Goal: Task Accomplishment & Management: Manage account settings

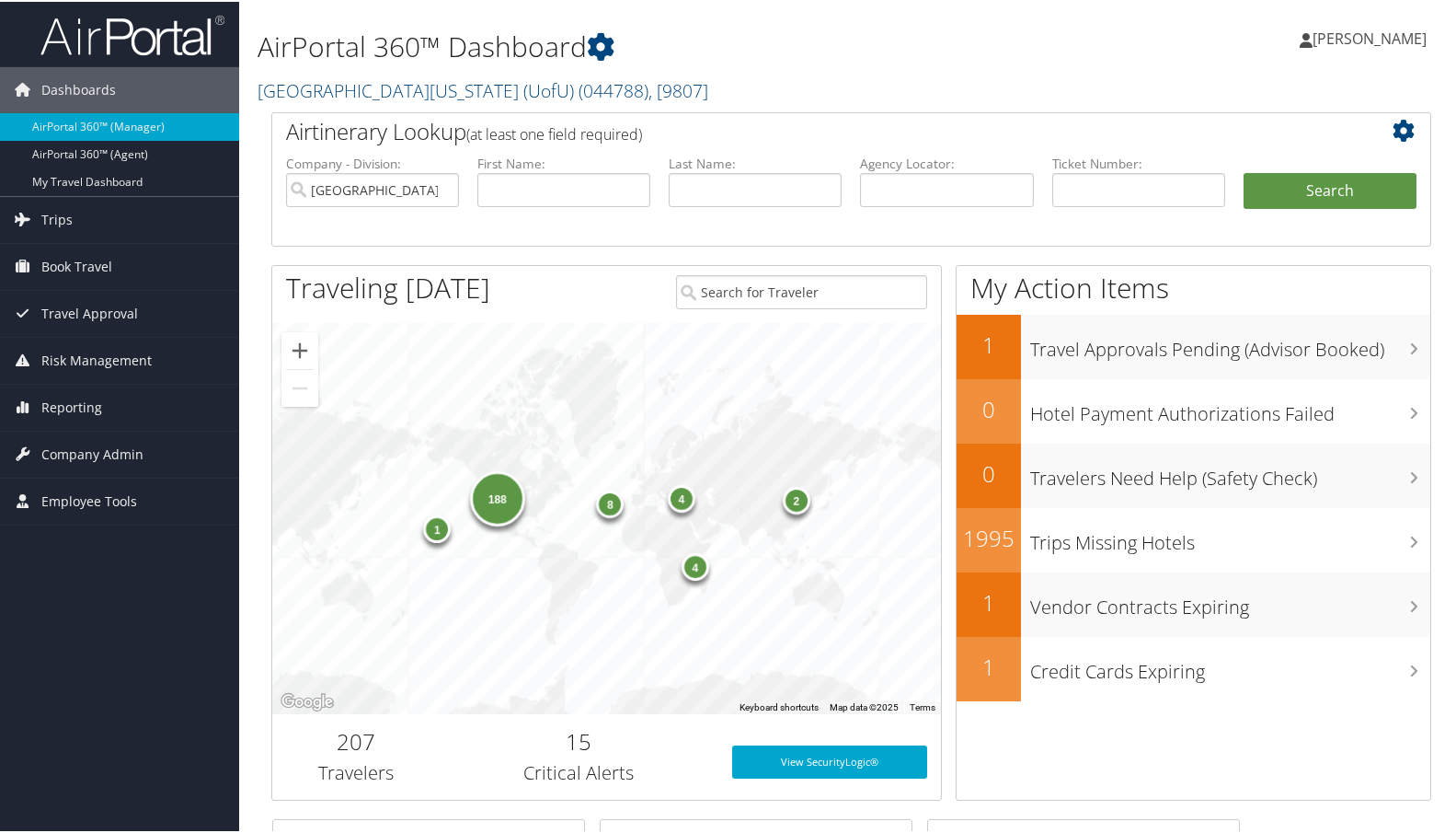
drag, startPoint x: 332, startPoint y: 64, endPoint x: 339, endPoint y: 79, distance: 16.6
click at [333, 64] on h1 "AirPortal 360™ Dashboard" at bounding box center [653, 45] width 792 height 39
click at [339, 86] on link "[GEOGRAPHIC_DATA][US_STATE] (UofU) ( 044788 ) , [ 9807 ]" at bounding box center [482, 88] width 450 height 25
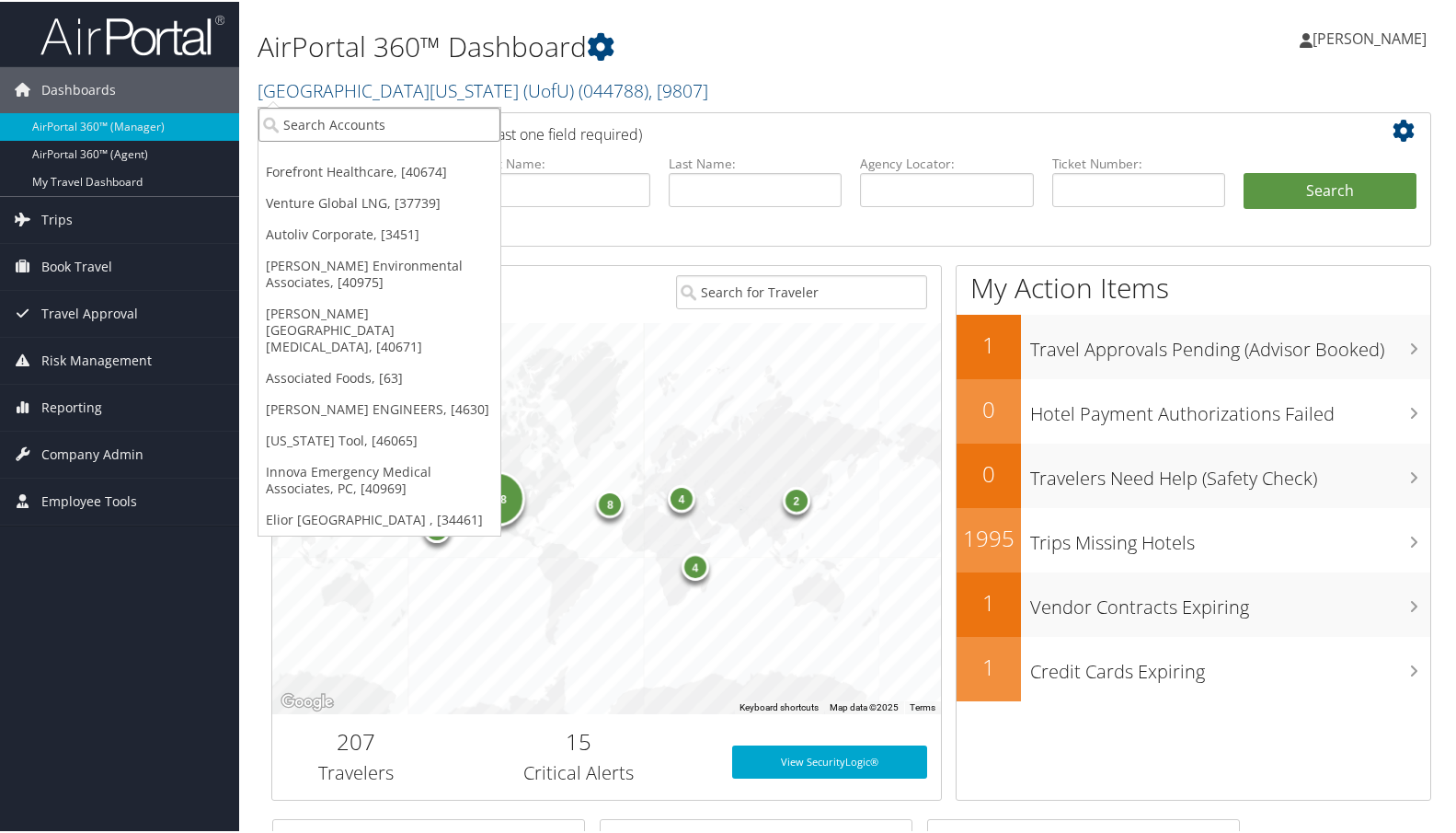
click at [342, 116] on input "search" at bounding box center [379, 123] width 242 height 34
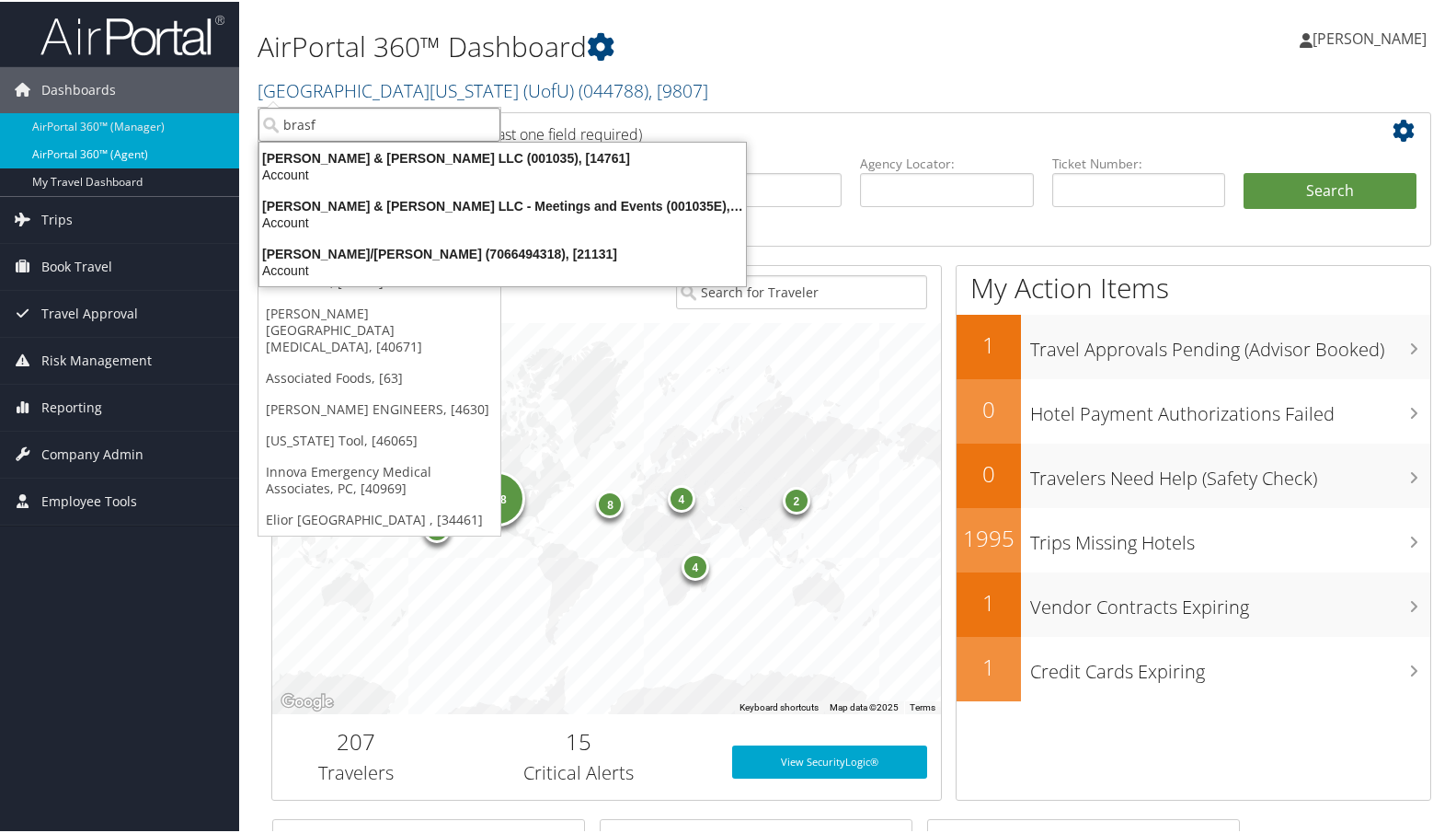
type input "brasf"
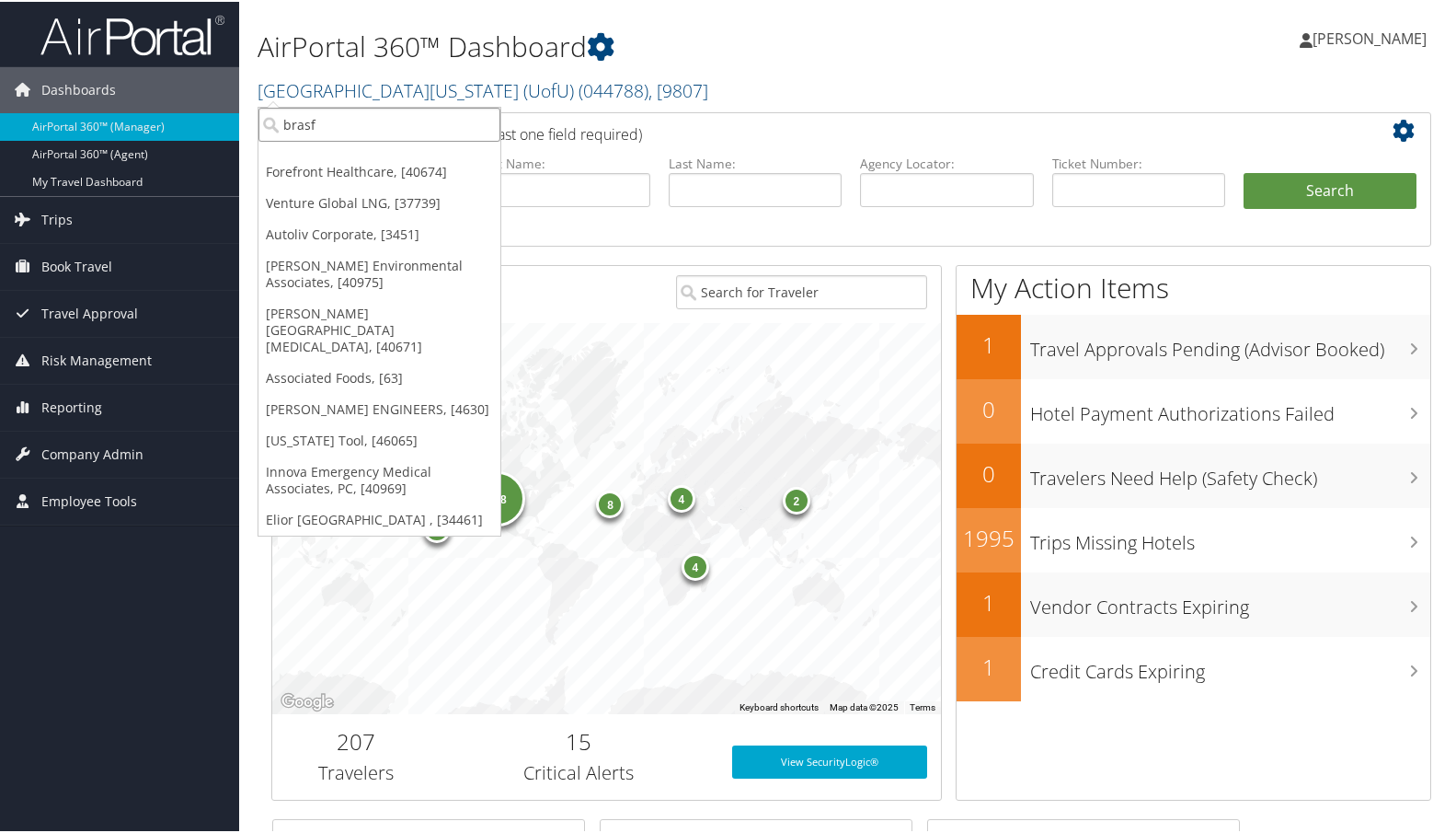
click at [351, 134] on input "brasf" at bounding box center [379, 123] width 242 height 34
type input "brasf"
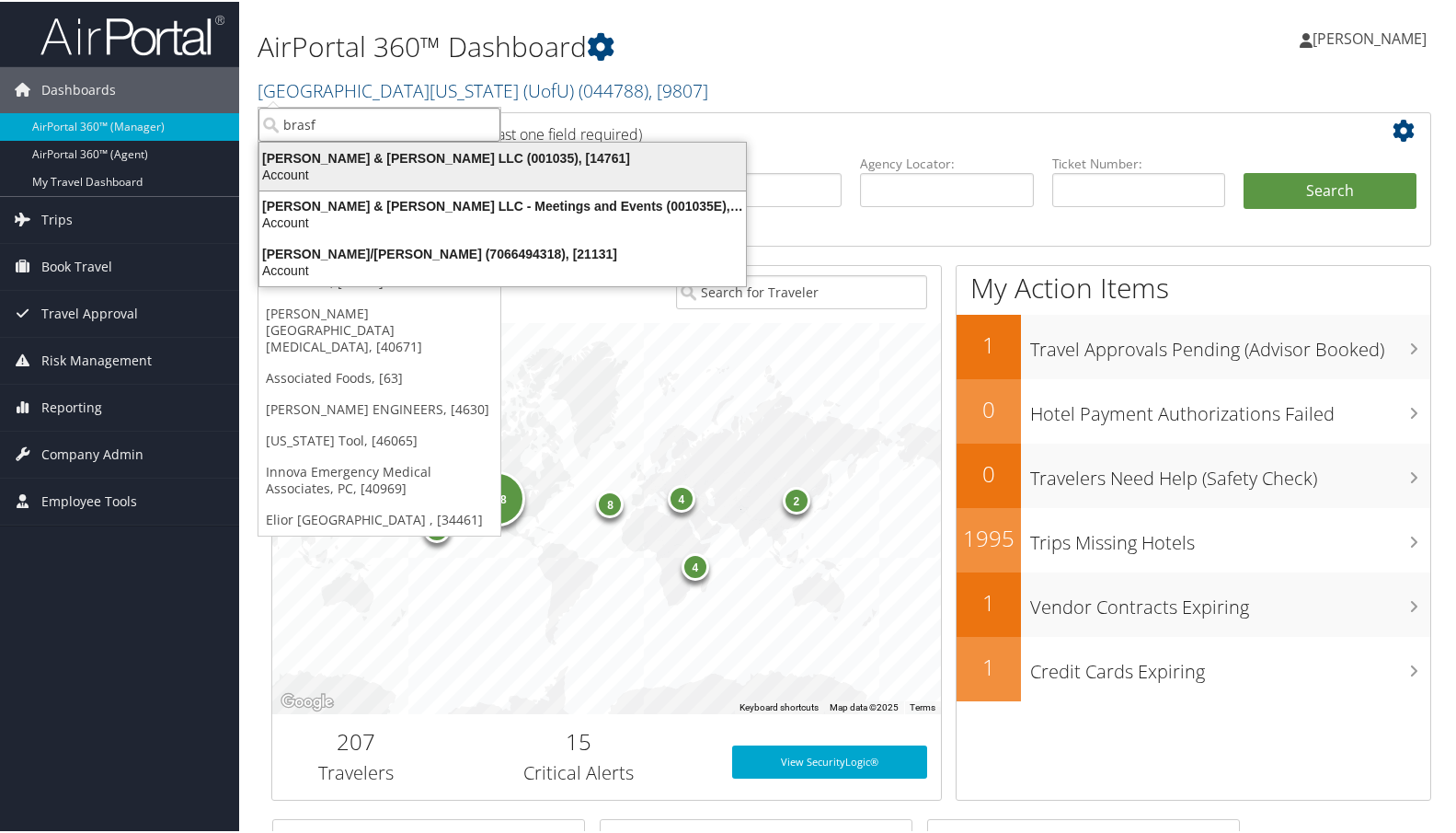
click at [378, 171] on div "Account" at bounding box center [502, 173] width 508 height 17
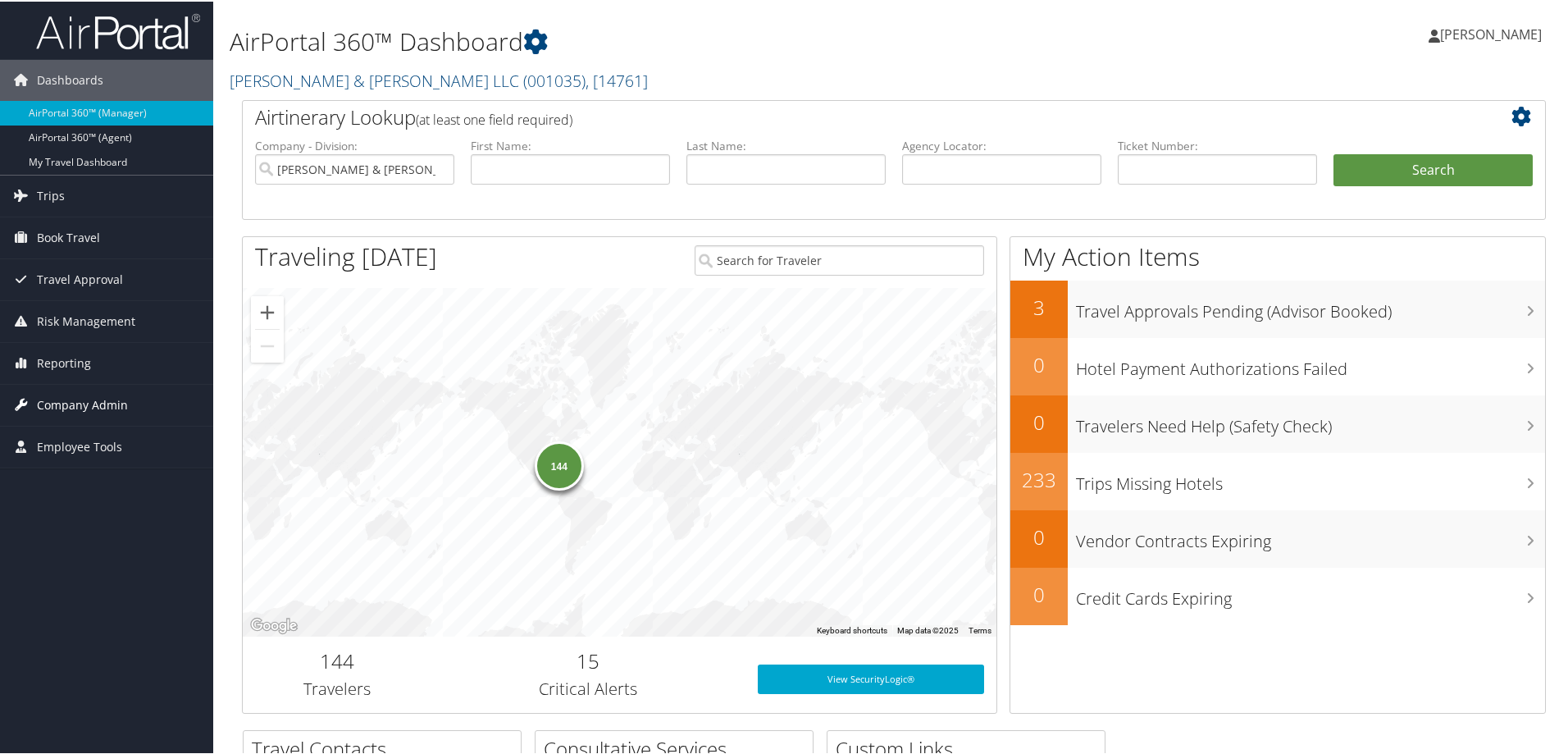
click at [92, 404] on span "Company Admin" at bounding box center [82, 403] width 91 height 41
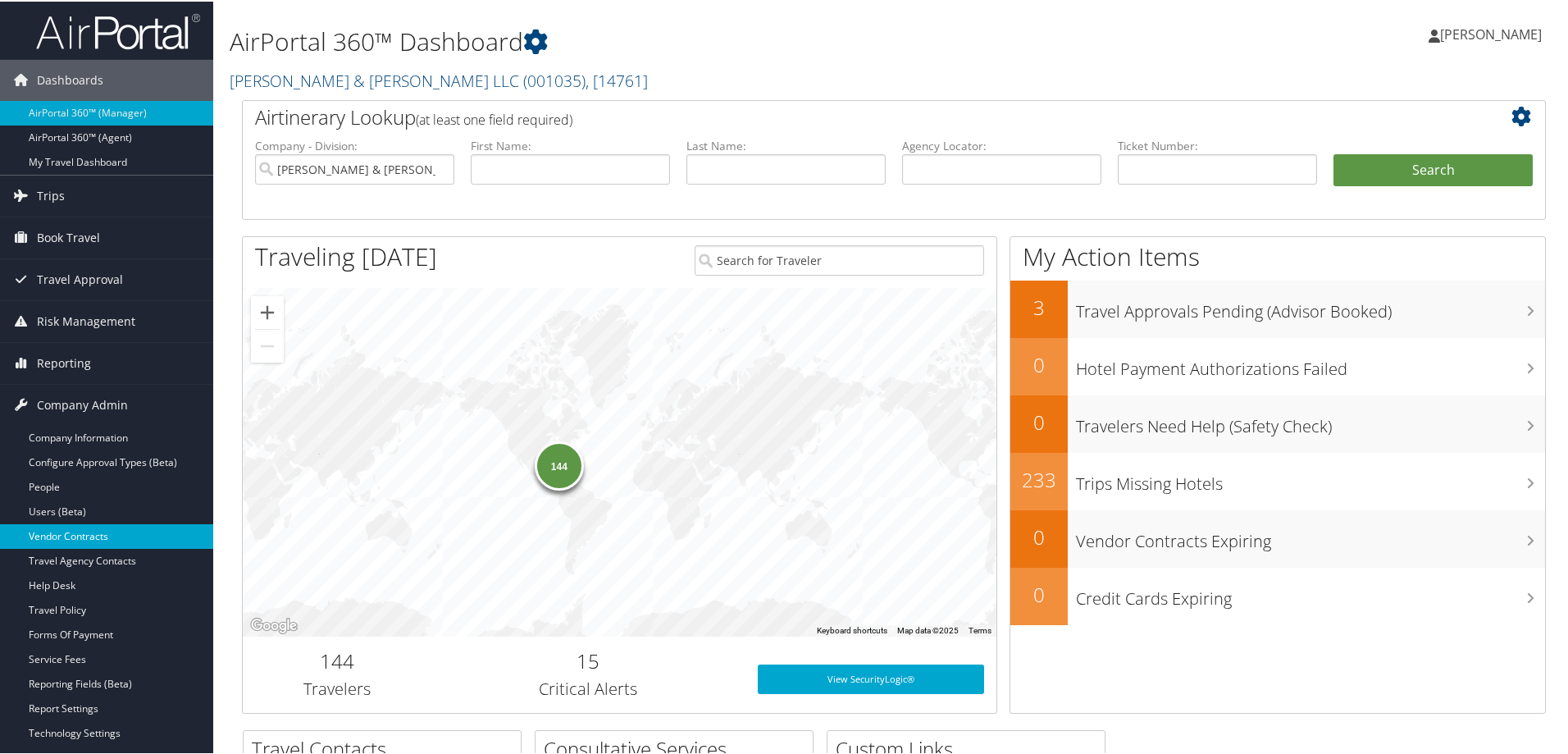
click at [106, 526] on link "Vendor Contracts" at bounding box center [107, 535] width 214 height 25
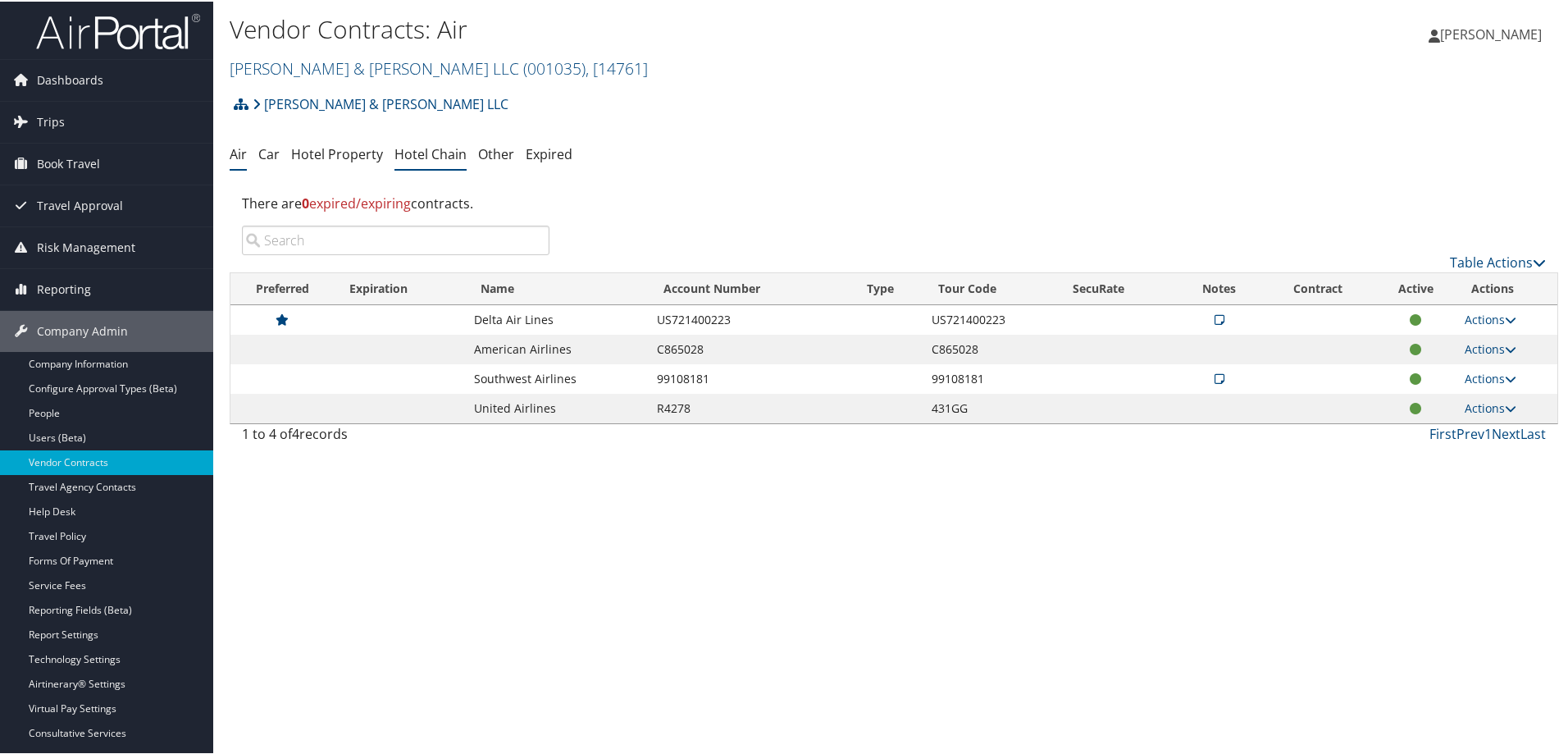
click at [422, 160] on link "Hotel Chain" at bounding box center [430, 152] width 72 height 18
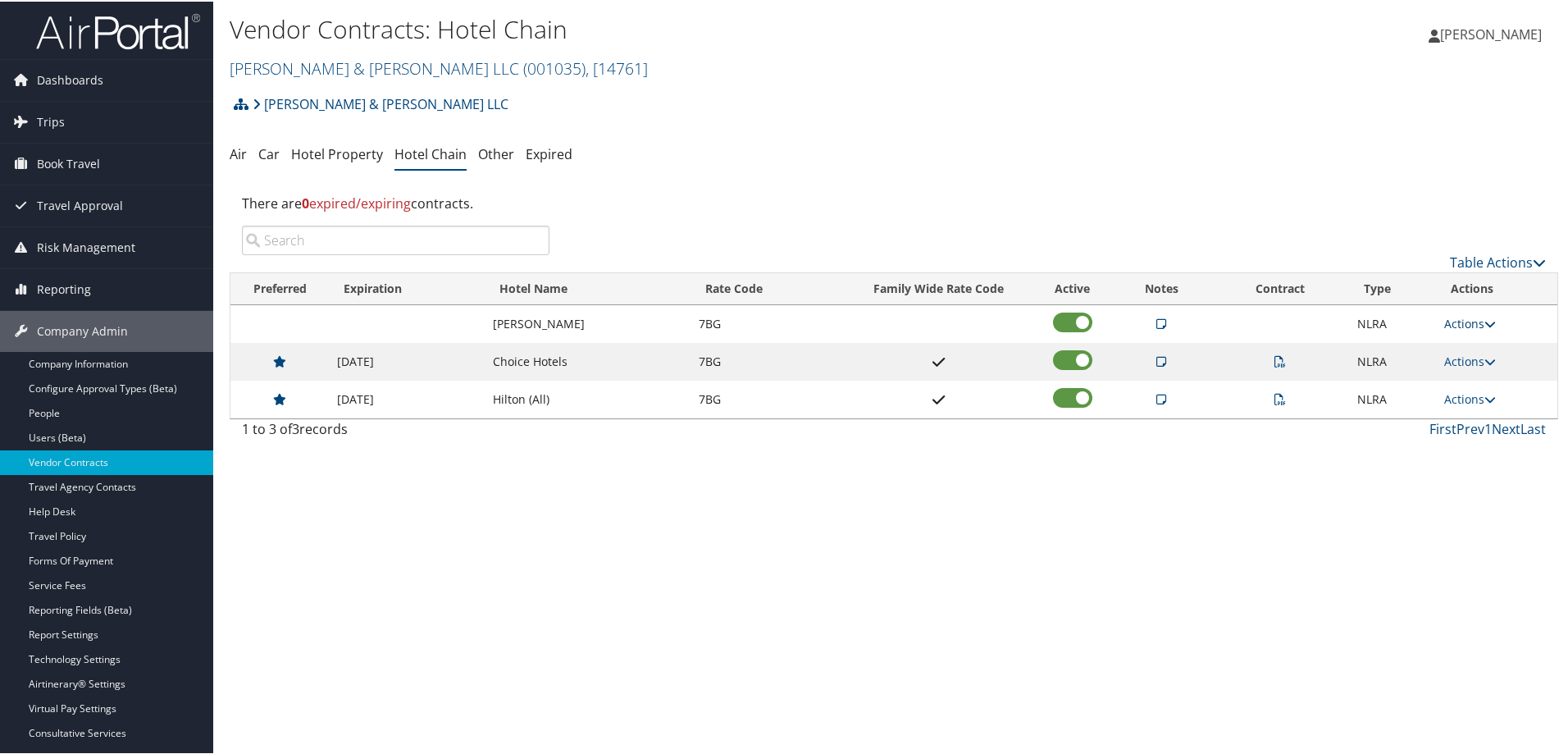
click at [1450, 324] on link "Actions" at bounding box center [1470, 322] width 52 height 16
click at [1463, 375] on link "Edit" at bounding box center [1484, 373] width 88 height 28
select select "NLRA"
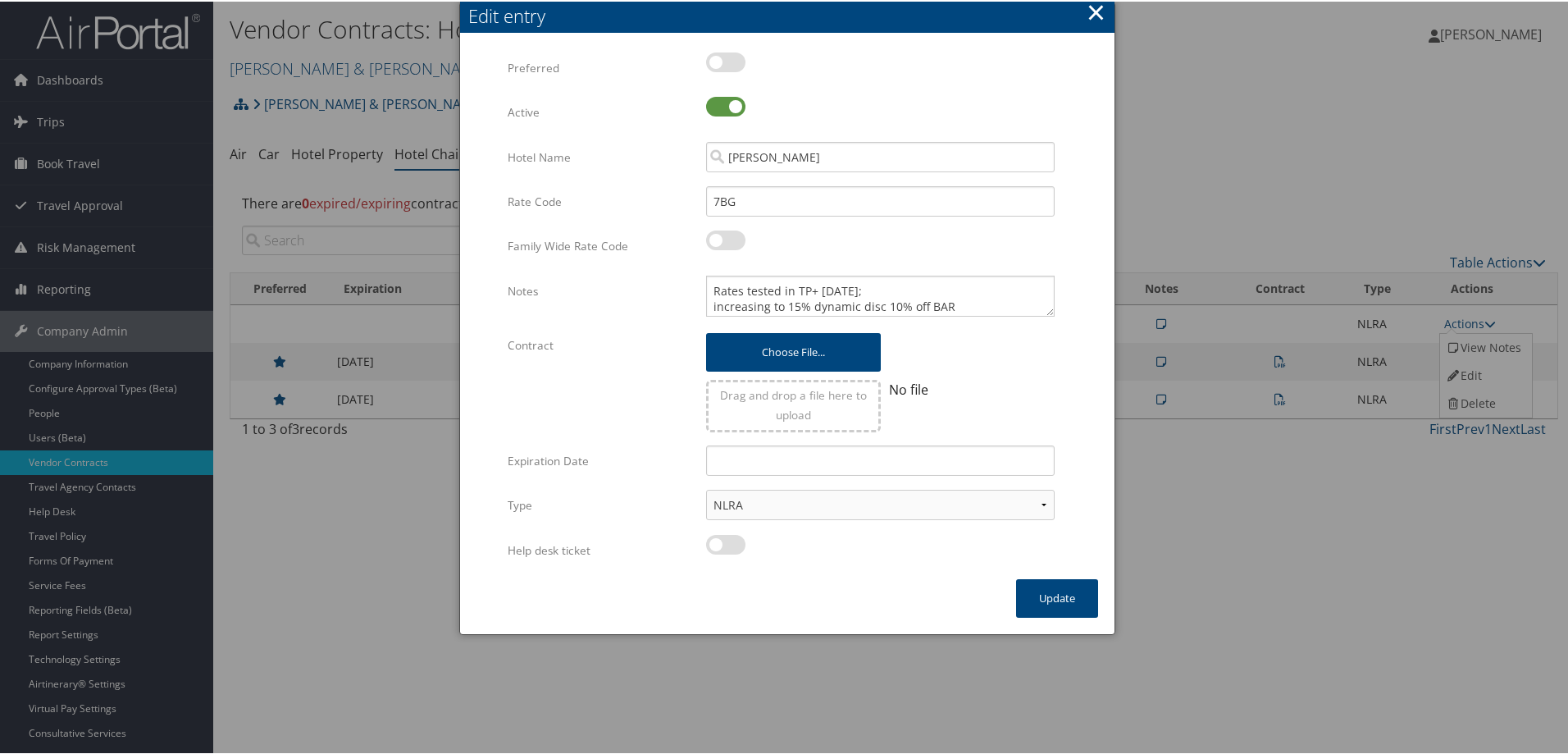
click at [1090, 5] on button "×" at bounding box center [1096, 11] width 19 height 33
